Goal: Check status: Check status

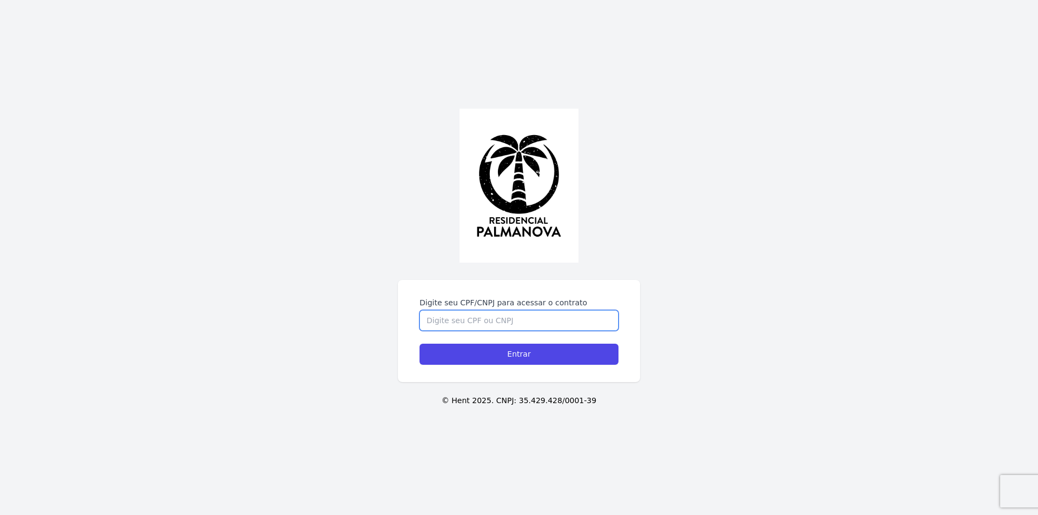
click at [454, 322] on input "Digite seu CPF/CNPJ para acessar o contrato" at bounding box center [519, 320] width 199 height 21
type input "19166049865"
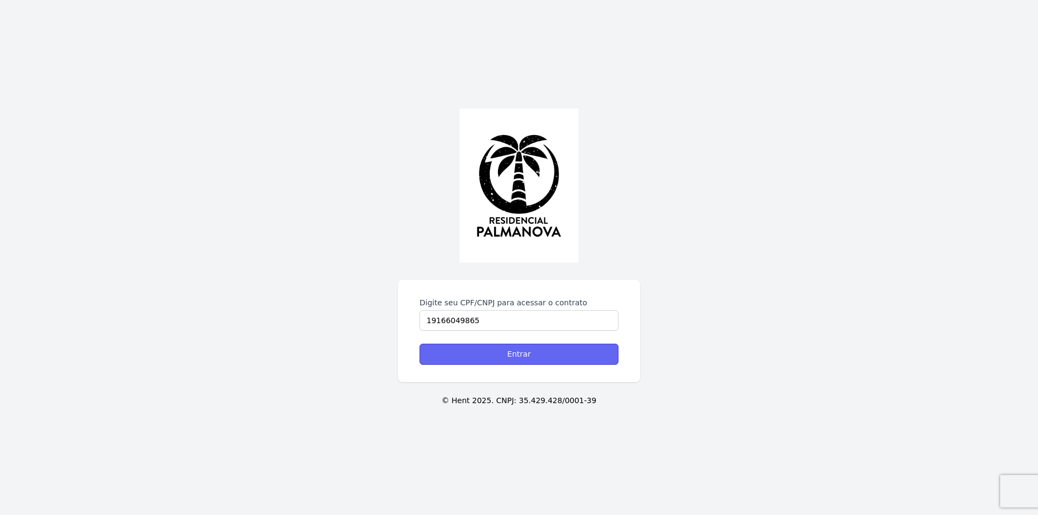
click at [502, 353] on input "Entrar" at bounding box center [519, 354] width 199 height 21
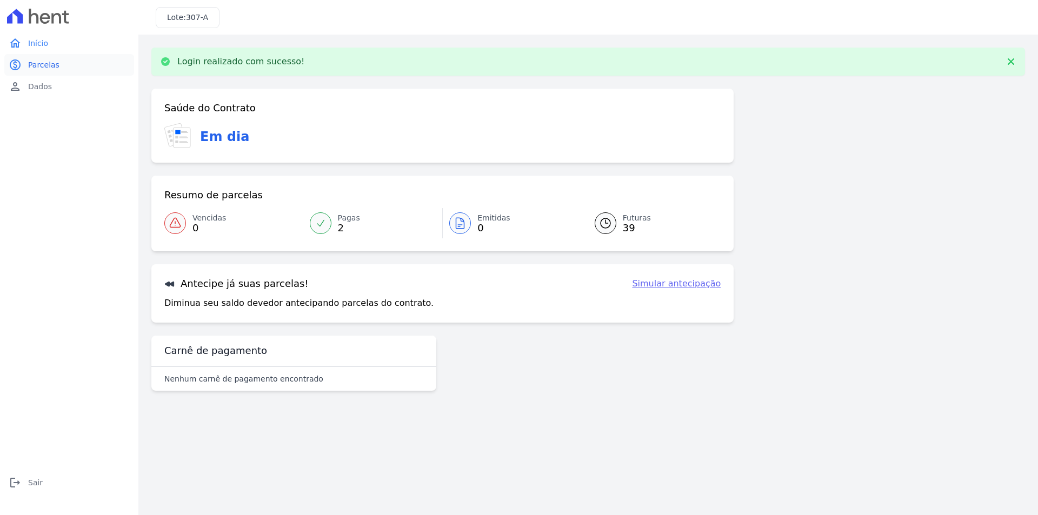
click at [55, 67] on span "Parcelas" at bounding box center [43, 64] width 31 height 11
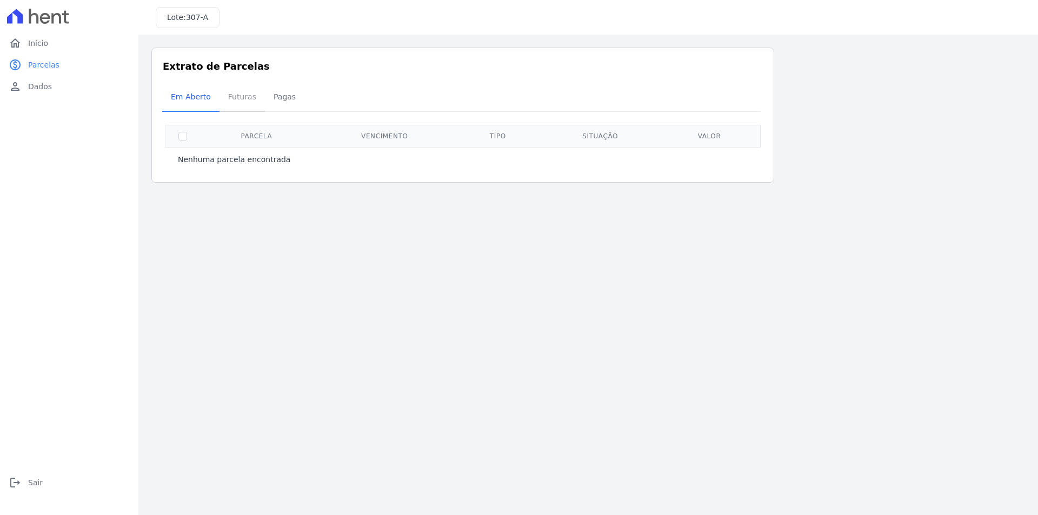
click at [250, 101] on span "Futuras" at bounding box center [242, 97] width 41 height 22
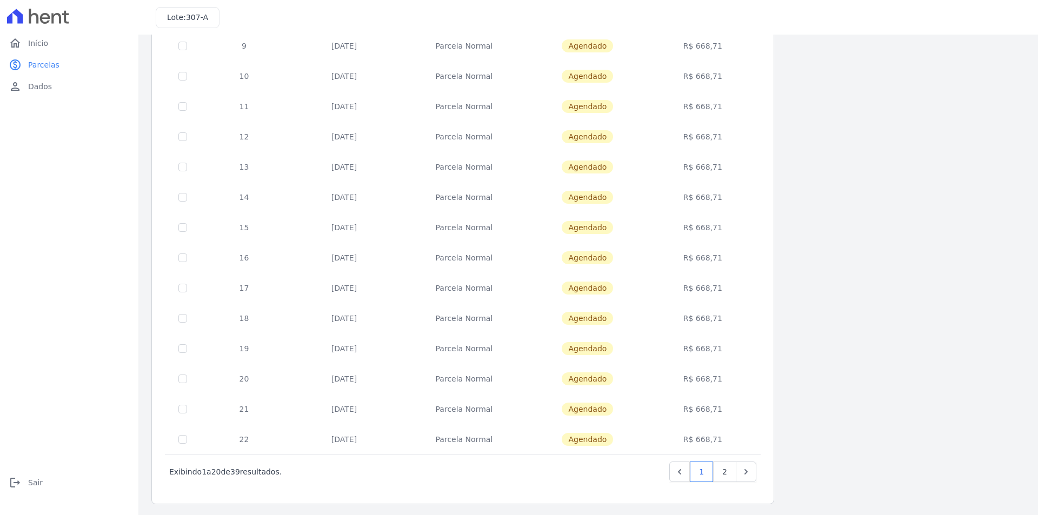
scroll to position [301, 0]
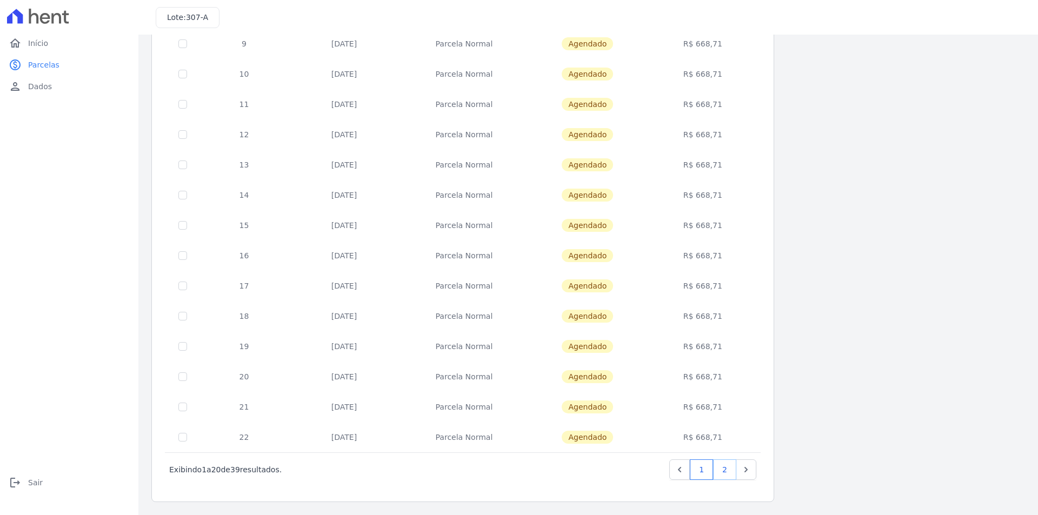
click at [724, 469] on link "2" at bounding box center [724, 470] width 23 height 21
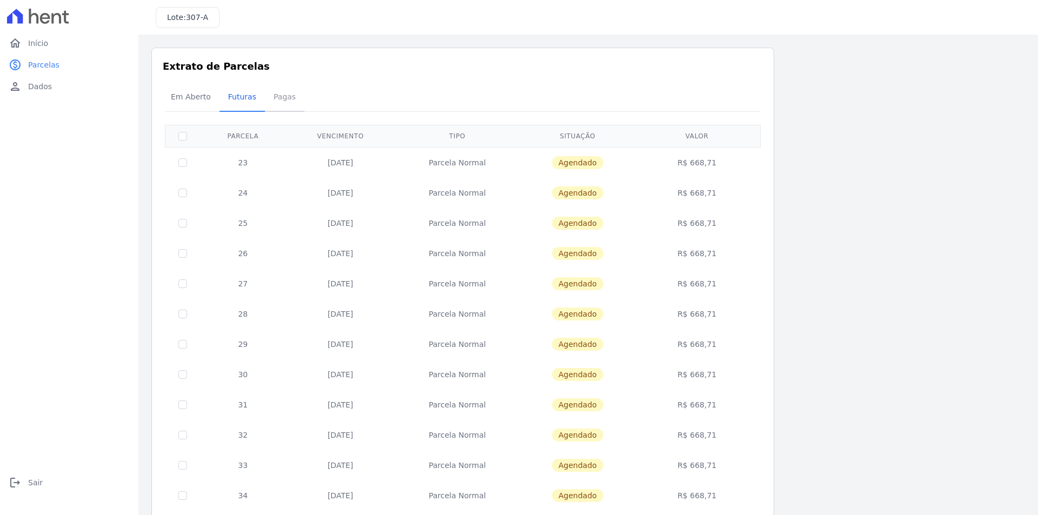
click at [277, 102] on span "Pagas" at bounding box center [284, 97] width 35 height 22
